Goal: Register for event/course

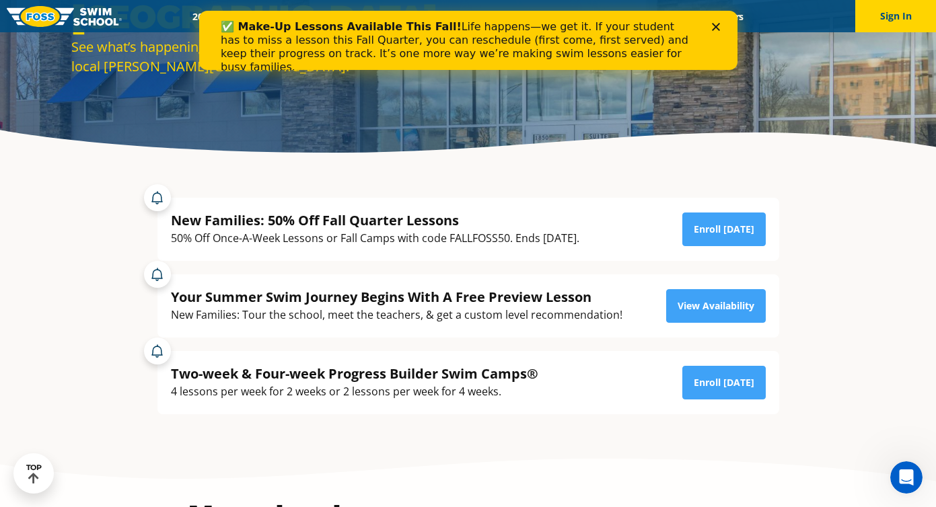
drag, startPoint x: 470, startPoint y: 217, endPoint x: 463, endPoint y: 248, distance: 31.8
click at [463, 248] on div "New Families: 50% Off Fall Quarter Lessons 50% Off Once-A-Week Lessons or Fall …" at bounding box center [467, 229] width 621 height 63
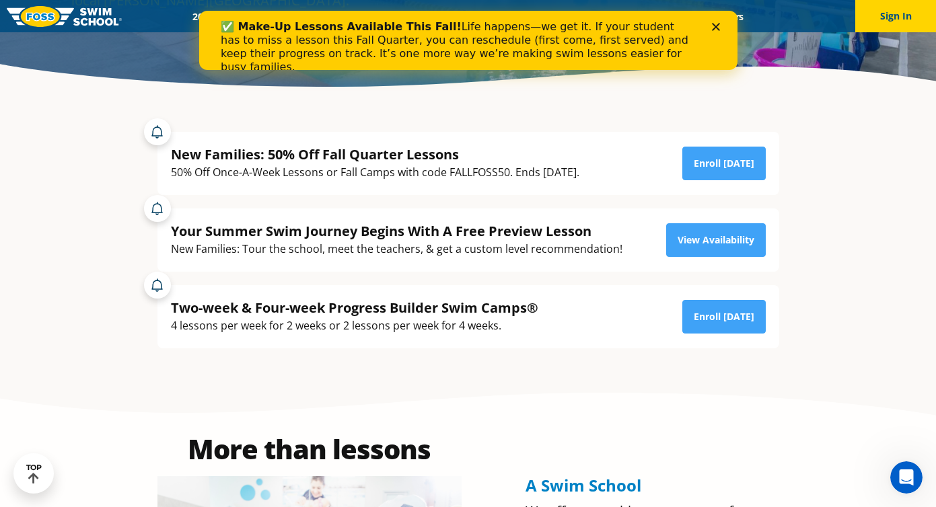
scroll to position [263, 0]
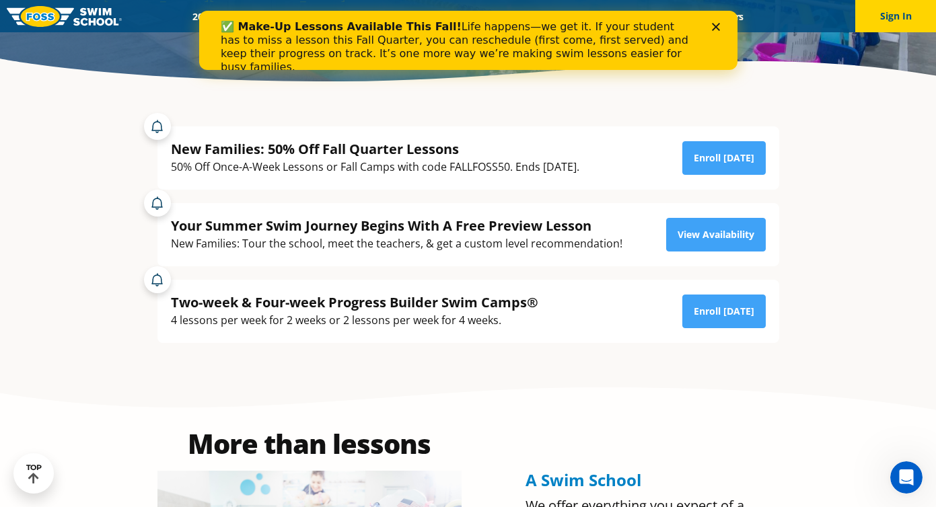
drag, startPoint x: 455, startPoint y: 237, endPoint x: 455, endPoint y: 249, distance: 11.4
click at [455, 249] on div "New Families: Tour the school, meet the teachers, & get a custom level recommen…" at bounding box center [396, 244] width 451 height 18
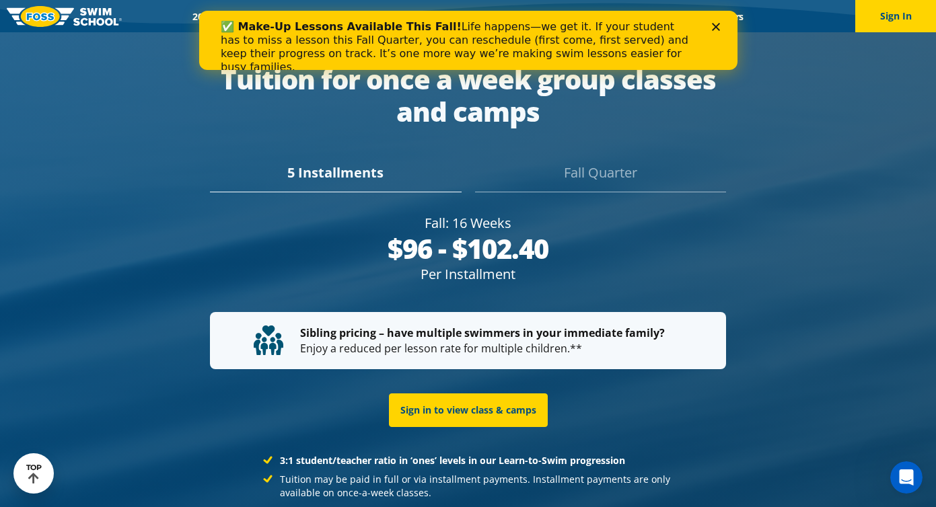
scroll to position [2460, 0]
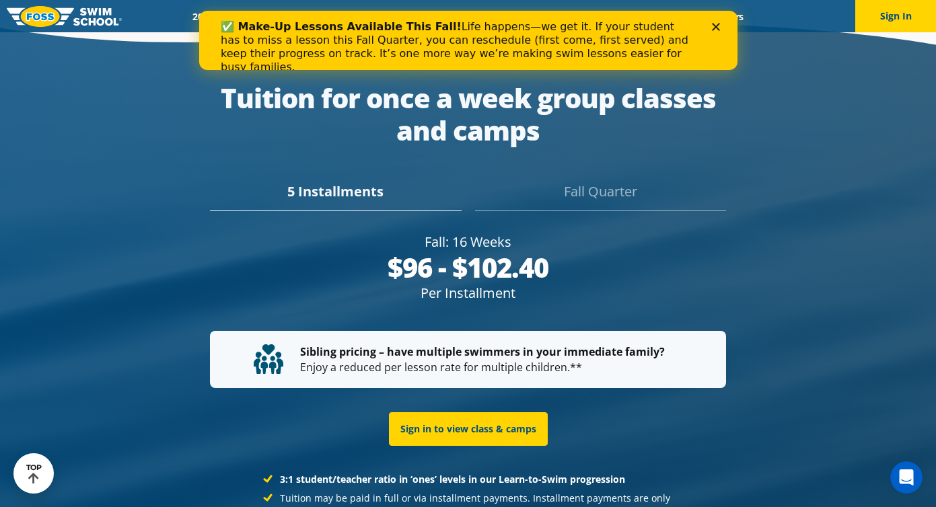
drag, startPoint x: 404, startPoint y: 306, endPoint x: 400, endPoint y: 334, distance: 28.5
click at [400, 344] on p "Sibling pricing – have multiple swimmers in your immediate family? Enjoy a redu…" at bounding box center [468, 359] width 428 height 30
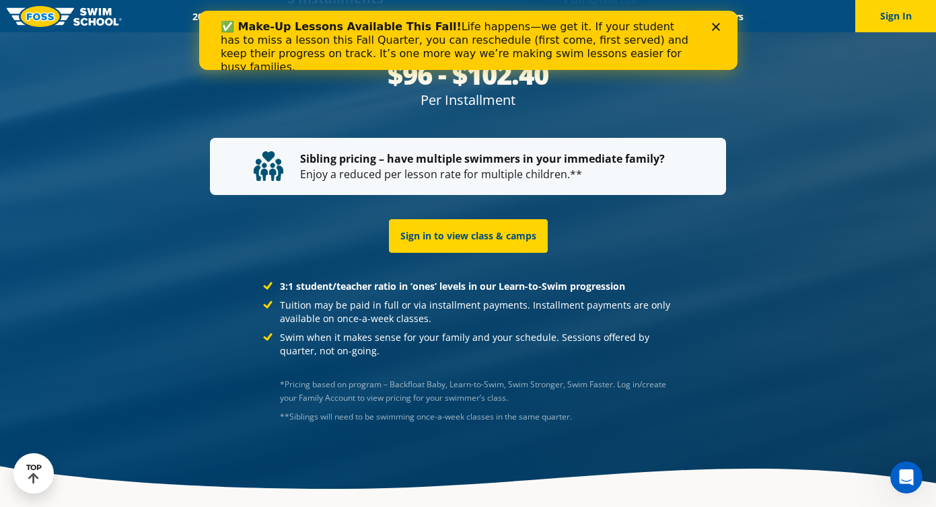
scroll to position [2672, 0]
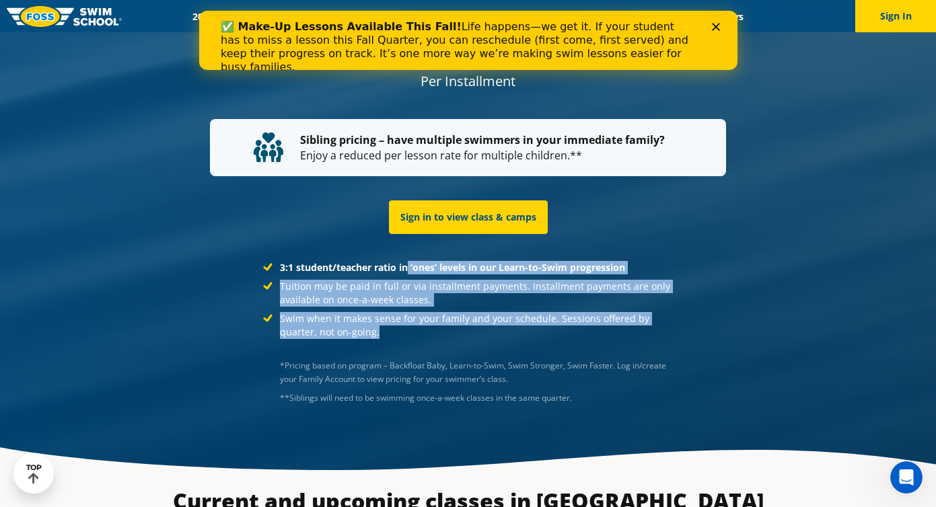
drag, startPoint x: 410, startPoint y: 246, endPoint x: 393, endPoint y: 301, distance: 57.7
click at [393, 303] on ul "3:1 student/teacher ratio in ‘ones’ levels in our Learn-to-Swim progression Tui…" at bounding box center [468, 300] width 410 height 78
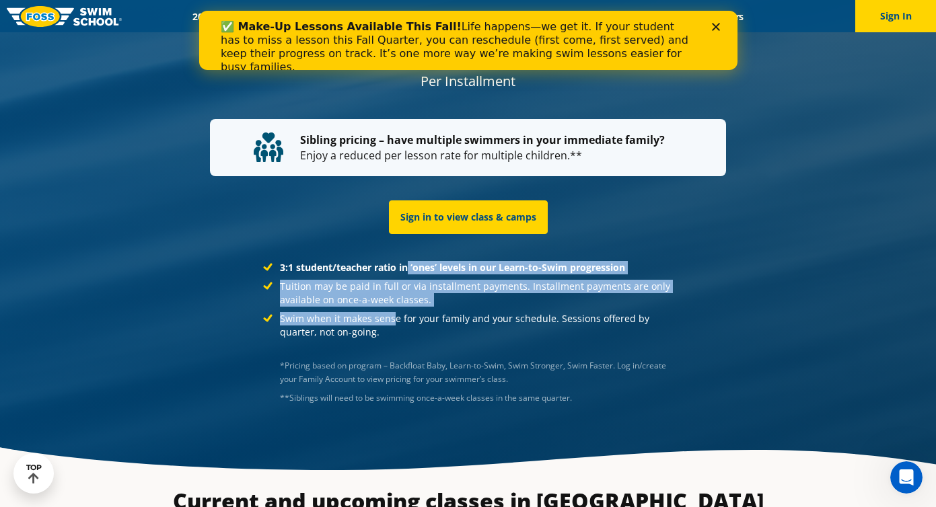
click at [393, 312] on li "Swim when it makes sense for your family and your schedule. Sessions offered by…" at bounding box center [468, 325] width 410 height 27
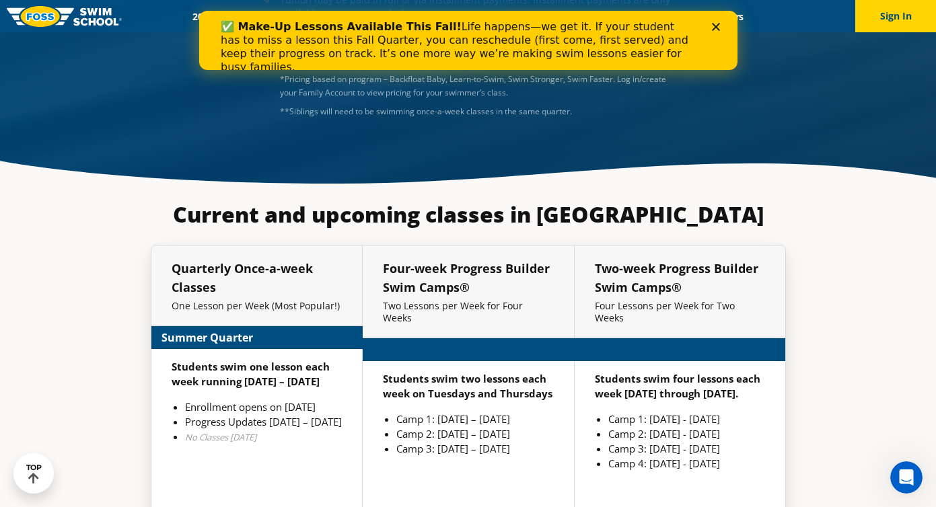
scroll to position [2965, 0]
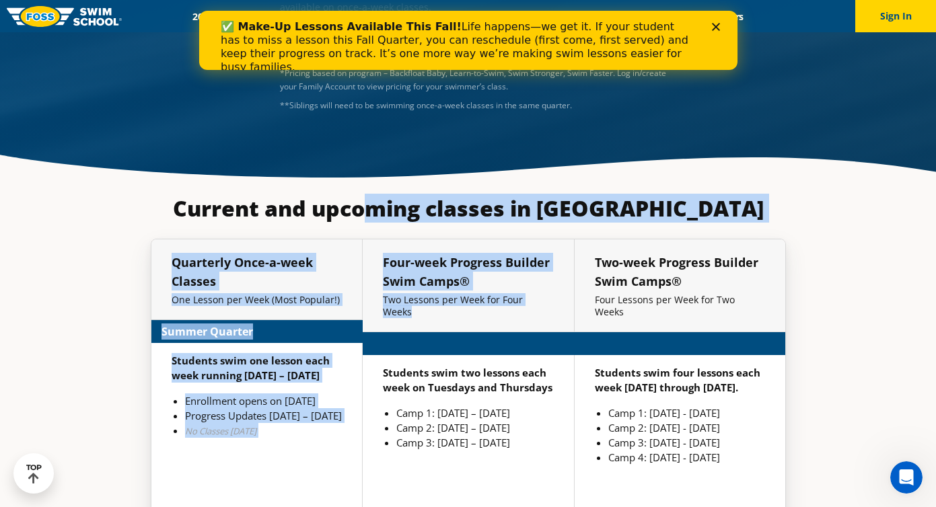
drag, startPoint x: 395, startPoint y: 191, endPoint x: 377, endPoint y: 295, distance: 105.8
click at [377, 295] on div "Four-week Progress Builder Swim Camps® Two Lessons per Week for Four Weeks" at bounding box center [468, 285] width 211 height 93
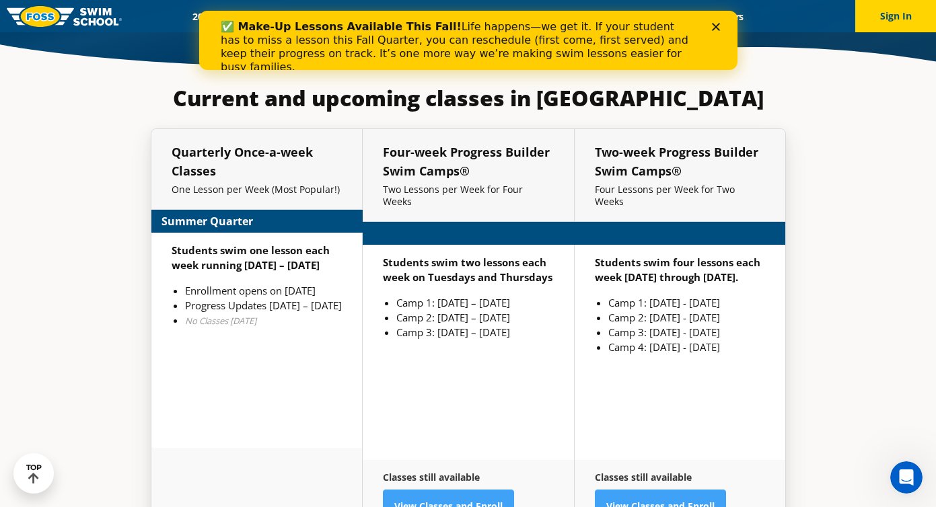
scroll to position [3094, 0]
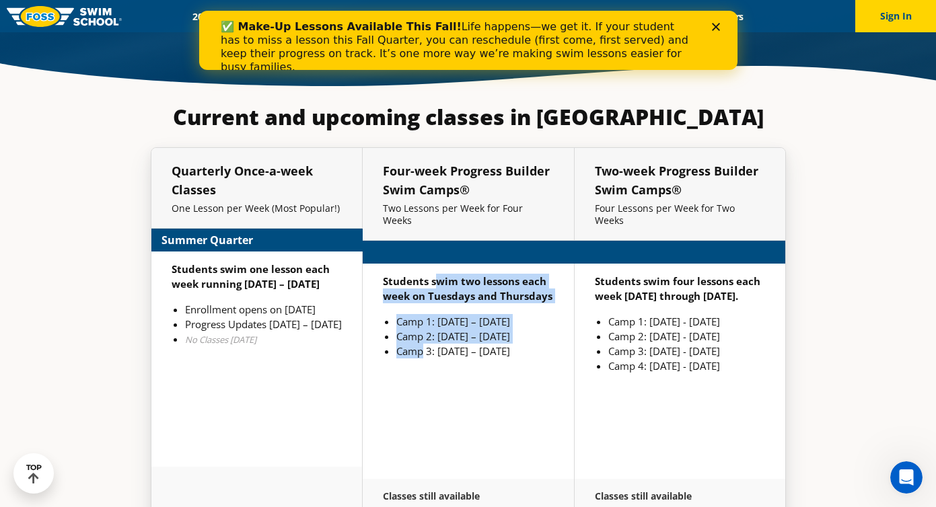
drag, startPoint x: 436, startPoint y: 236, endPoint x: 421, endPoint y: 297, distance: 63.0
click at [421, 297] on div "Students swim two lessons each week on Tuesdays and Thursdays Camp 1: [DATE] – …" at bounding box center [468, 371] width 211 height 215
click at [421, 344] on li "Camp 3: [DATE] – [DATE]" at bounding box center [474, 351] width 157 height 15
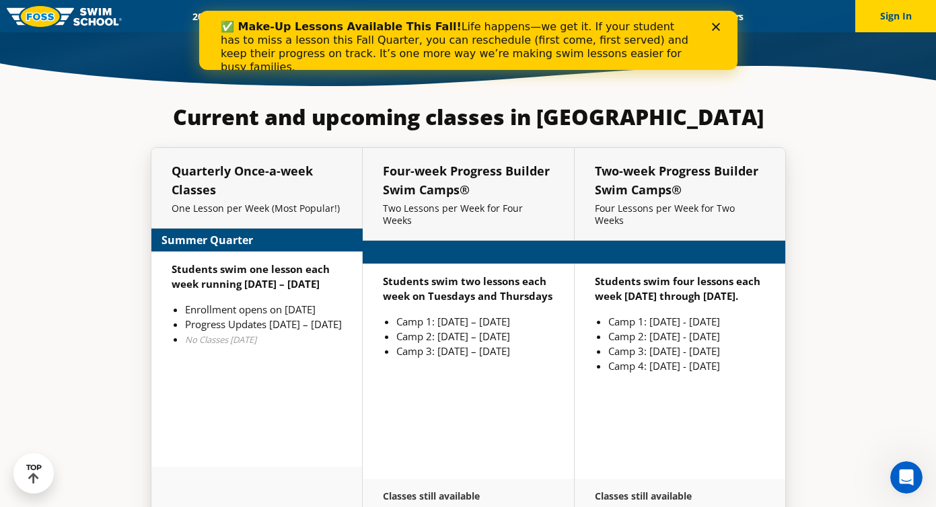
scroll to position [3075, 0]
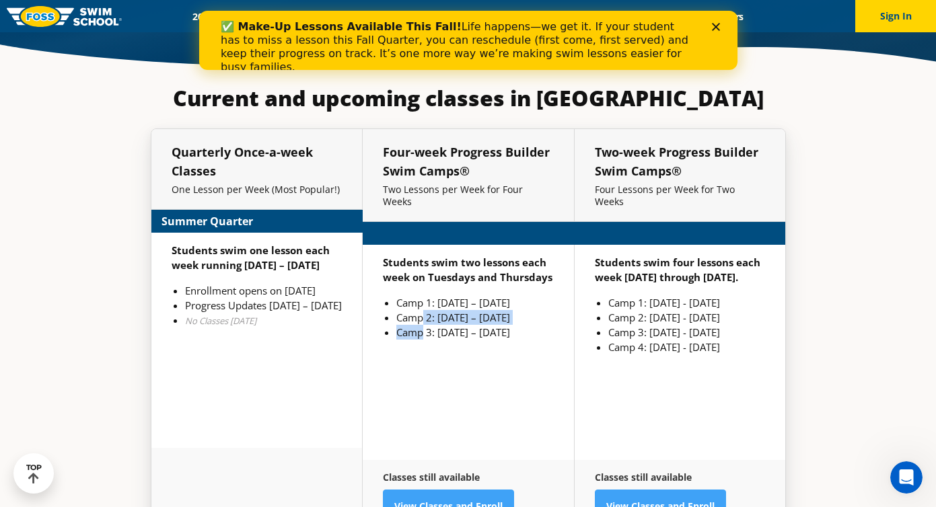
drag, startPoint x: 424, startPoint y: 284, endPoint x: 422, endPoint y: 298, distance: 14.4
click at [422, 298] on ul "Camp 1: [DATE] – [DATE] Camp 2: [DATE] – [DATE] Camp 3: [DATE] – [DATE]" at bounding box center [468, 317] width 171 height 44
click at [422, 325] on li "Camp 3: [DATE] – [DATE]" at bounding box center [474, 332] width 157 height 15
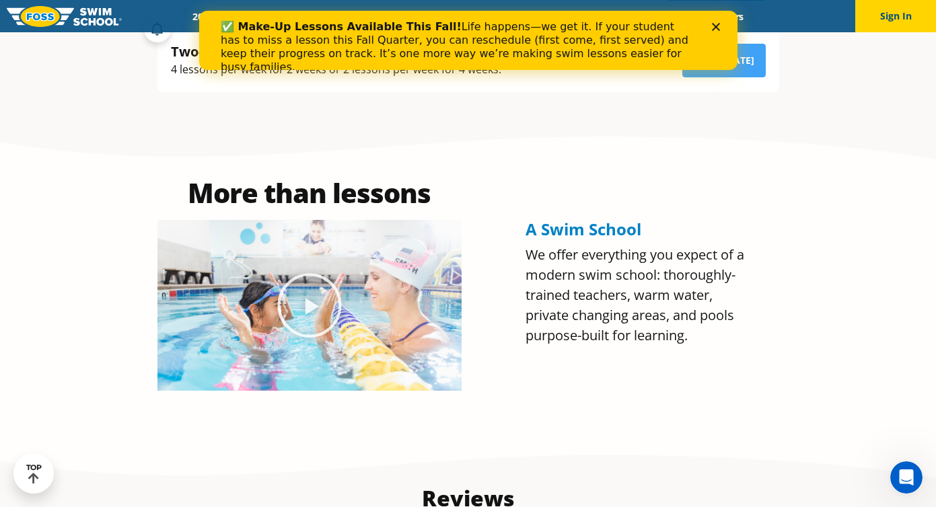
scroll to position [475, 0]
